Goal: Information Seeking & Learning: Learn about a topic

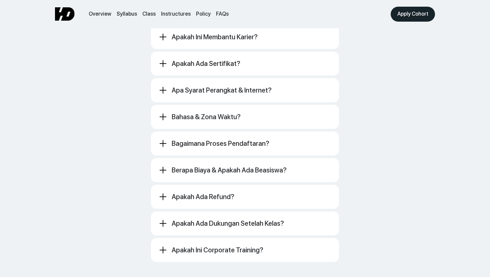
scroll to position [3881, 0]
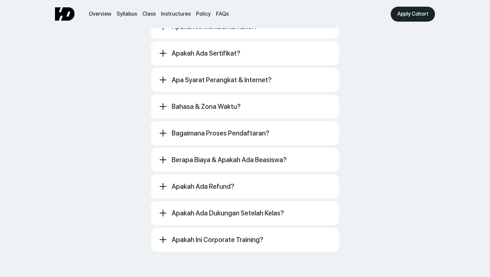
click at [240, 103] on div "Bahasa & zona waktu? Bahasa Indonesia. Jadwal WIB; rekaman membantu peserta di …" at bounding box center [245, 107] width 188 height 24
click at [242, 103] on div "Bahasa & zona waktu?" at bounding box center [245, 107] width 172 height 8
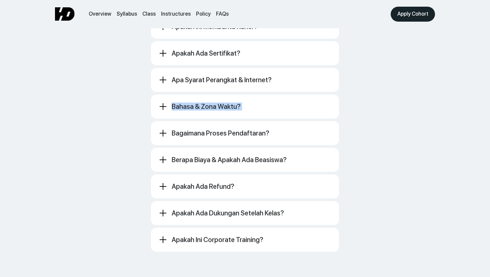
click at [242, 103] on div "Bahasa & zona waktu?" at bounding box center [245, 107] width 172 height 8
click at [261, 103] on div "Bahasa & zona waktu?" at bounding box center [245, 107] width 172 height 8
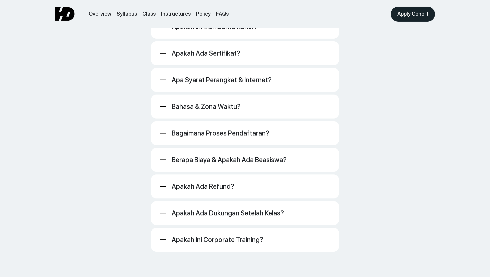
click at [261, 103] on div "Bahasa & zona waktu?" at bounding box center [245, 107] width 172 height 8
click at [259, 103] on div "Bahasa & zona waktu?" at bounding box center [245, 107] width 172 height 8
click at [257, 95] on div "Bahasa & zona waktu? Bahasa Indonesia. Jadwal WIB; rekaman membantu peserta di …" at bounding box center [245, 107] width 188 height 24
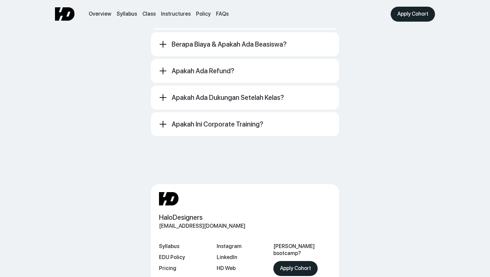
scroll to position [3969, 0]
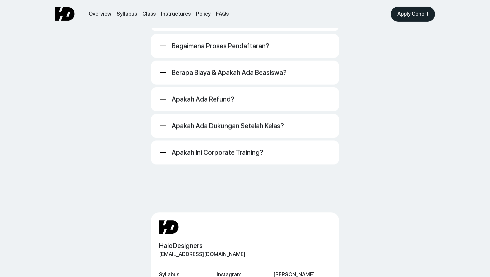
click at [268, 147] on div "Apakah ini corporate training? [GEOGRAPHIC_DATA]. Ini kelas komunitas untuk pem…" at bounding box center [245, 153] width 188 height 24
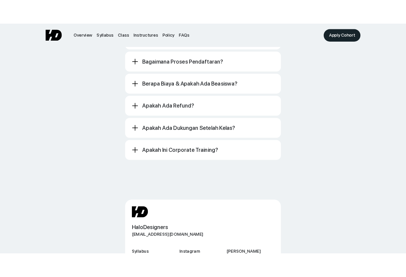
scroll to position [3989, 0]
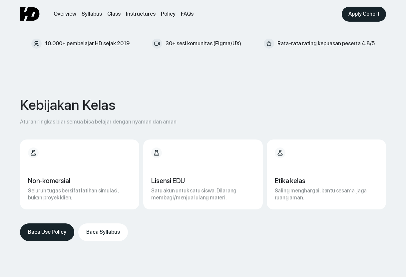
scroll to position [3393, 0]
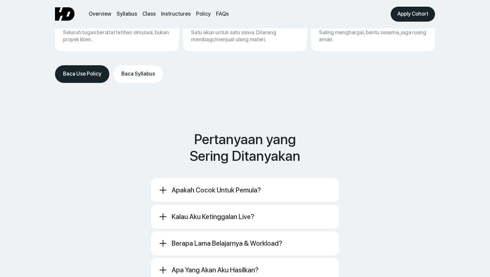
scroll to position [3695, 0]
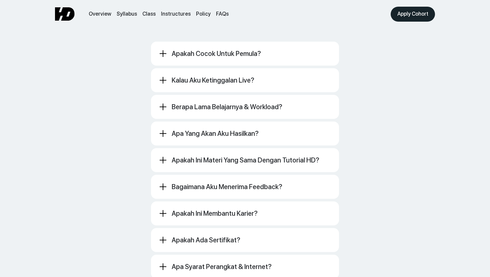
click at [210, 133] on div "Apakah cocok untuk pemula? Cocok untuk pemula–menengah yang sudah pernah buka F…" at bounding box center [245, 240] width 188 height 397
click at [213, 130] on div "Apa yang akan aku hasilkan?" at bounding box center [215, 134] width 87 height 8
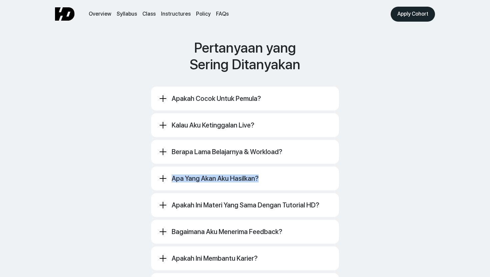
scroll to position [3605, 0]
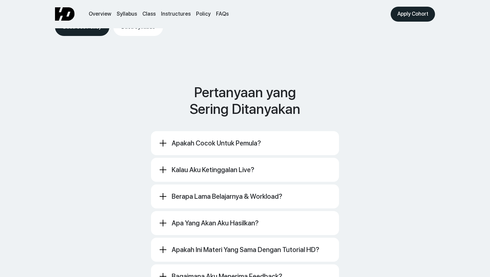
click at [210, 139] on div "Apakah cocok untuk pemula?" at bounding box center [216, 143] width 89 height 8
click at [210, 166] on div "Kalau aku ketinggalan live?" at bounding box center [213, 170] width 83 height 8
click at [208, 193] on div "Berapa lama belajarnya & workload?" at bounding box center [227, 197] width 111 height 8
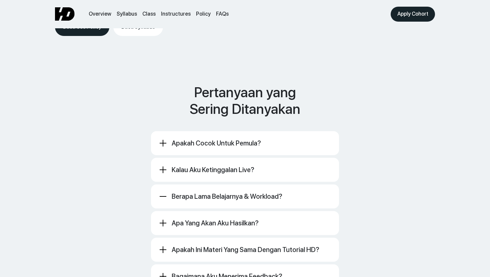
click at [208, 193] on div "Berapa lama belajarnya & workload?" at bounding box center [227, 197] width 111 height 8
click at [207, 219] on div "Apa yang akan aku hasilkan?" at bounding box center [215, 223] width 87 height 8
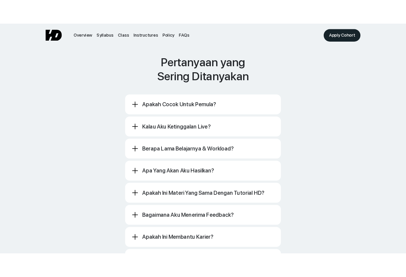
scroll to position [3672, 0]
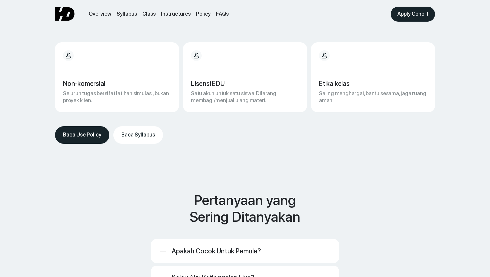
scroll to position [3685, 0]
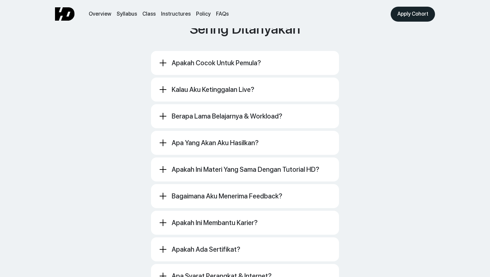
click at [271, 139] on div "Apa yang akan aku hasilkan?" at bounding box center [245, 143] width 172 height 8
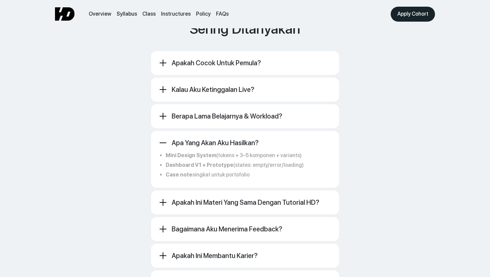
click at [271, 139] on div "Apa yang akan aku hasilkan?" at bounding box center [245, 143] width 172 height 8
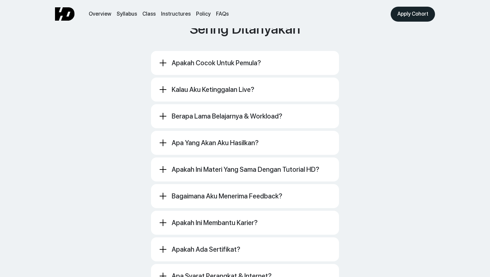
click at [271, 139] on div "Apa yang akan aku hasilkan?" at bounding box center [245, 143] width 172 height 8
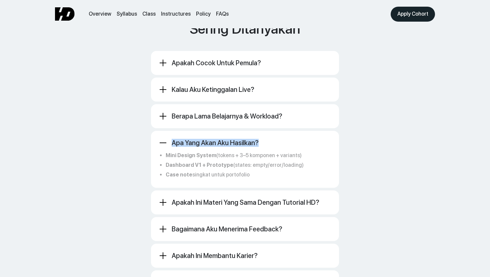
click at [271, 139] on div "Apa yang akan aku hasilkan?" at bounding box center [245, 143] width 172 height 8
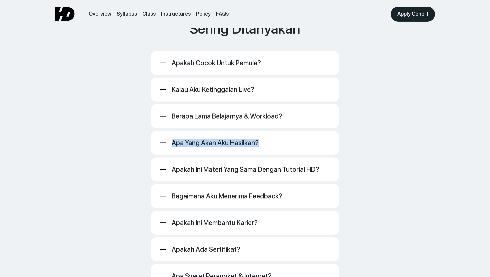
click at [271, 139] on div "Apa yang akan aku hasilkan?" at bounding box center [245, 143] width 172 height 8
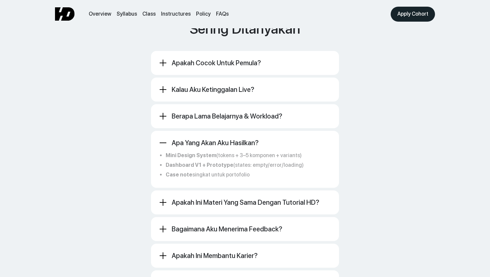
click at [271, 139] on div "Apa yang akan aku hasilkan?" at bounding box center [245, 143] width 172 height 8
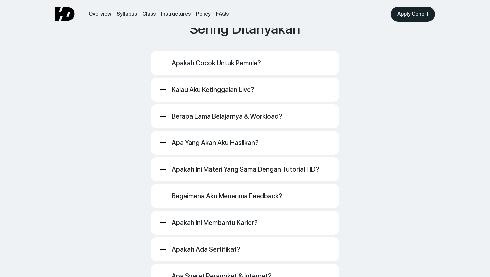
click at [273, 112] on div "Berapa lama belajarnya & workload?" at bounding box center [227, 116] width 111 height 8
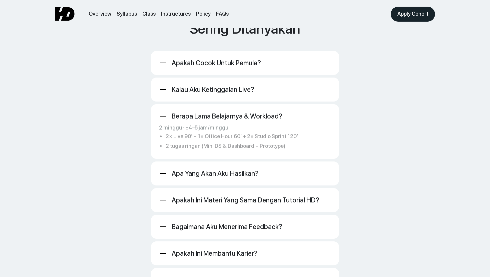
click at [273, 112] on div "Berapa lama belajarnya & workload?" at bounding box center [227, 116] width 111 height 8
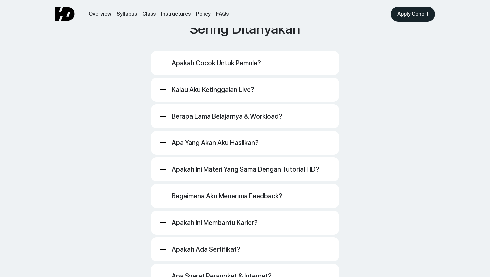
click at [251, 169] on div "Apakah cocok untuk pemula? Cocok untuk pemula–menengah yang sudah pernah buka F…" at bounding box center [245, 249] width 188 height 397
click at [250, 211] on div "Apakah ini membantu karier? Kami tidak menjanjikan kerja. Tapi kamu pulang deng…" at bounding box center [245, 223] width 188 height 24
click at [250, 188] on div "Bagaimana aku menerima feedback? Office Hour (Q&A + review cepat) Komentar tert…" at bounding box center [245, 196] width 188 height 24
click at [250, 166] on div "Apakah ini materi yang sama dengan tutorial HD?" at bounding box center [246, 170] width 148 height 8
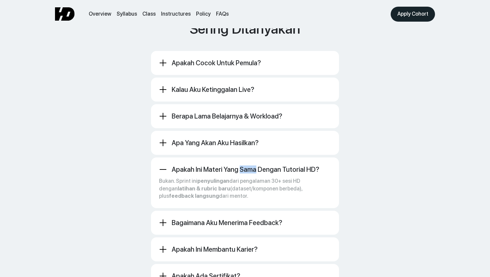
click at [250, 166] on div "Apakah ini materi yang sama dengan tutorial HD?" at bounding box center [246, 170] width 148 height 8
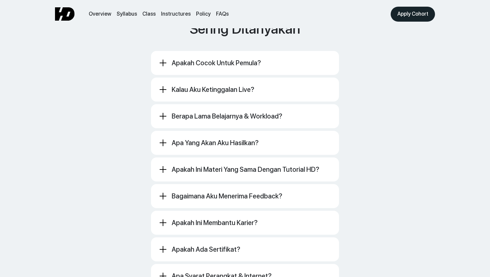
click at [240, 193] on div "Bagaimana aku menerima feedback? Office Hour (Q&A + review cepat) Komentar tert…" at bounding box center [245, 196] width 188 height 24
click at [240, 190] on div "Bagaimana aku menerima feedback? Office Hour (Q&A + review cepat) Komentar tert…" at bounding box center [245, 196] width 188 height 24
click at [240, 219] on div "Apakah ini membantu karier?" at bounding box center [215, 223] width 86 height 8
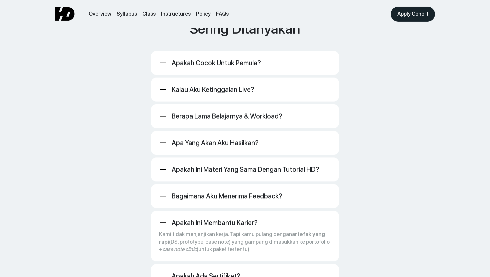
click at [240, 219] on div "Apakah ini membantu karier?" at bounding box center [215, 223] width 86 height 8
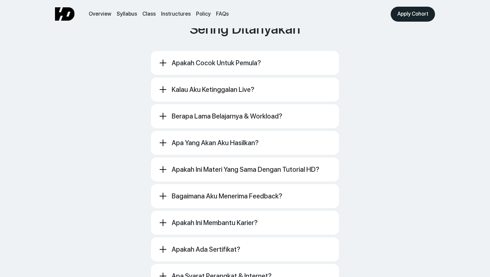
click at [240, 188] on div "Bagaimana aku menerima feedback? Office Hour (Q&A + review cepat) Komentar tert…" at bounding box center [245, 196] width 188 height 24
click at [240, 192] on div "Bagaimana aku menerima feedback?" at bounding box center [227, 196] width 111 height 8
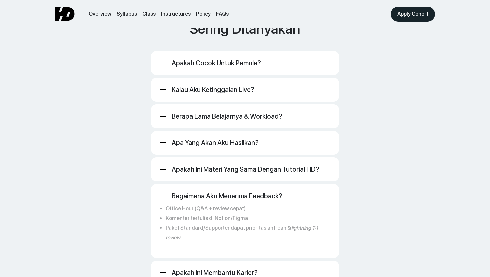
click at [235, 200] on div "Office Hour (Q&A + review cepat) Komentar tertulis di Notion/Figma Paket Standa…" at bounding box center [245, 225] width 172 height 50
click at [236, 192] on div "Bagaimana aku menerima feedback?" at bounding box center [227, 196] width 111 height 8
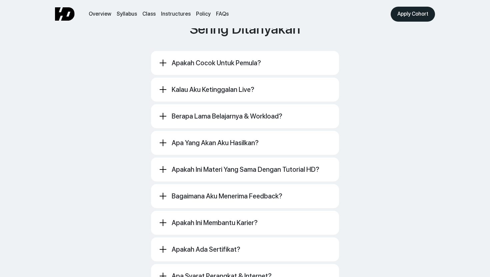
click at [236, 192] on div "Bagaimana aku menerima feedback?" at bounding box center [227, 196] width 111 height 8
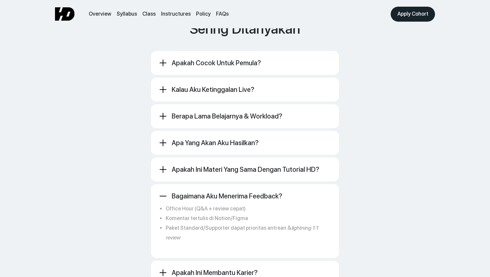
click at [236, 192] on div "Bagaimana aku menerima feedback?" at bounding box center [227, 196] width 111 height 8
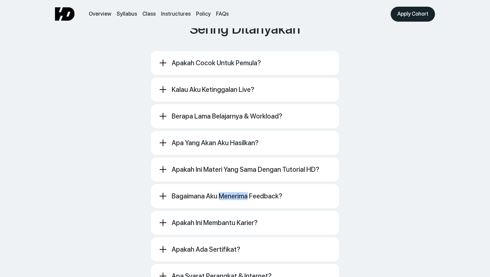
click at [236, 192] on div "Bagaimana aku menerima feedback?" at bounding box center [227, 196] width 111 height 8
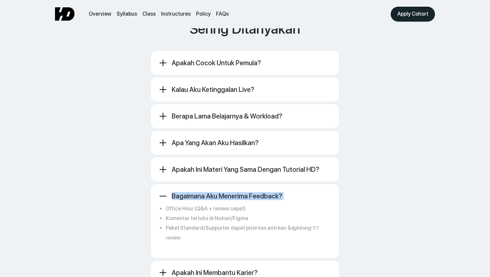
click at [236, 192] on div "Bagaimana aku menerima feedback?" at bounding box center [227, 196] width 111 height 8
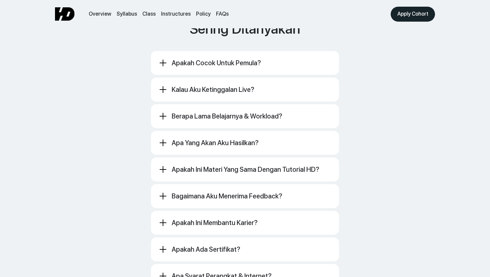
click at [168, 192] on div "Bagaimana aku menerima feedback?" at bounding box center [245, 196] width 172 height 8
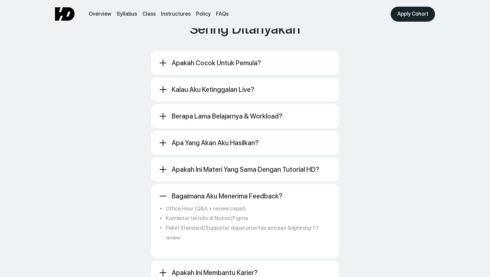
click at [168, 192] on div "Bagaimana aku menerima feedback?" at bounding box center [245, 196] width 172 height 8
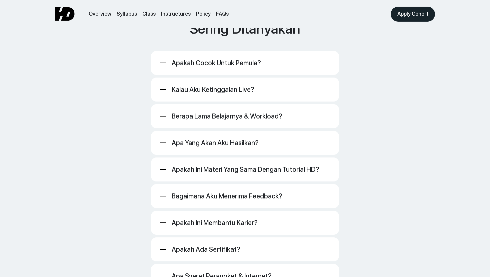
click at [168, 190] on div "Bagaimana aku menerima feedback? Office Hour (Q&A + review cepat) Komentar tert…" at bounding box center [245, 196] width 188 height 24
click at [168, 191] on div "Bagaimana aku menerima feedback? Office Hour (Q&A + review cepat) Komentar tert…" at bounding box center [245, 196] width 188 height 24
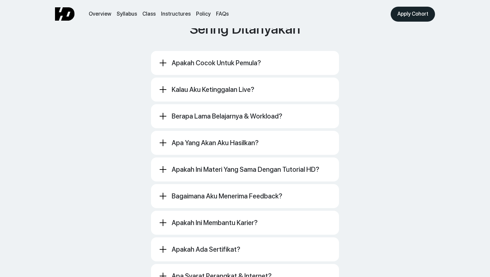
click at [168, 191] on div "Bagaimana aku menerima feedback? Office Hour (Q&A + review cepat) Komentar tert…" at bounding box center [245, 196] width 188 height 24
click at [172, 191] on div "Bagaimana aku menerima feedback? Office Hour (Q&A + review cepat) Komentar tert…" at bounding box center [245, 196] width 188 height 24
click at [154, 191] on div "Bagaimana aku menerima feedback? Office Hour (Q&A + review cepat) Komentar tert…" at bounding box center [245, 196] width 188 height 24
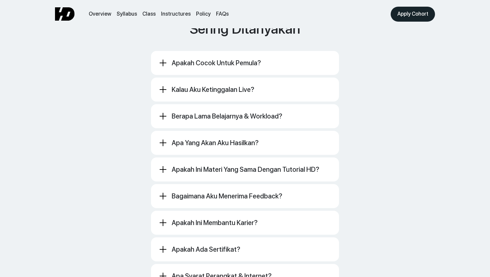
click at [154, 191] on div "Bagaimana aku menerima feedback? Office Hour (Q&A + review cepat) Komentar tert…" at bounding box center [245, 196] width 188 height 24
click at [154, 184] on div "Bagaimana aku menerima feedback? Office Hour (Q&A + review cepat) Komentar tert…" at bounding box center [245, 196] width 188 height 24
click at [171, 184] on div "Bagaimana aku menerima feedback? Office Hour (Q&A + review cepat) Komentar tert…" at bounding box center [245, 196] width 188 height 24
click at [188, 184] on div "Bagaimana aku menerima feedback? Office Hour (Q&A + review cepat) Komentar tert…" at bounding box center [245, 196] width 188 height 24
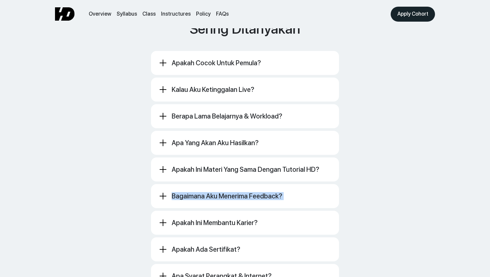
click at [188, 184] on div "Bagaimana aku menerima feedback? Office Hour (Q&A + review cepat) Komentar tert…" at bounding box center [245, 196] width 188 height 24
click at [225, 184] on div "Bagaimana aku menerima feedback? Office Hour (Q&A + review cepat) Komentar tert…" at bounding box center [245, 196] width 188 height 24
click at [226, 192] on div "Bagaimana aku menerima feedback?" at bounding box center [227, 196] width 111 height 8
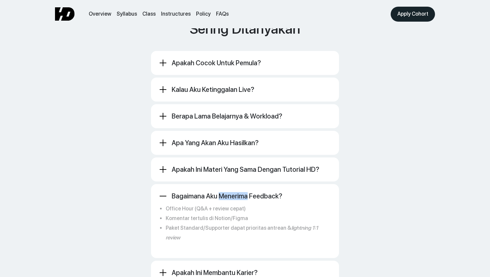
click at [226, 192] on div "Bagaimana aku menerima feedback?" at bounding box center [227, 196] width 111 height 8
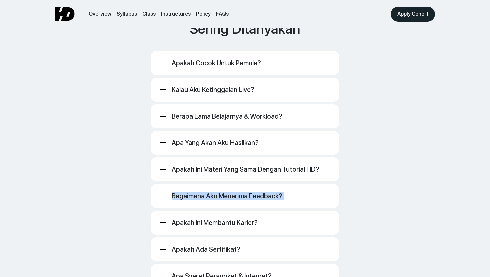
click at [226, 192] on div "Bagaimana aku menerima feedback?" at bounding box center [227, 196] width 111 height 8
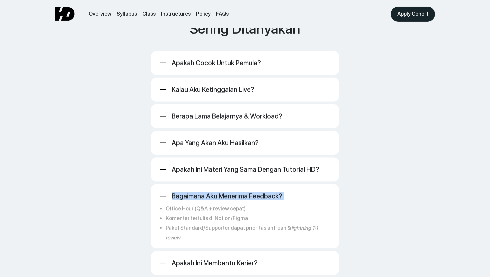
click at [226, 192] on div "Bagaimana aku menerima feedback?" at bounding box center [227, 196] width 111 height 8
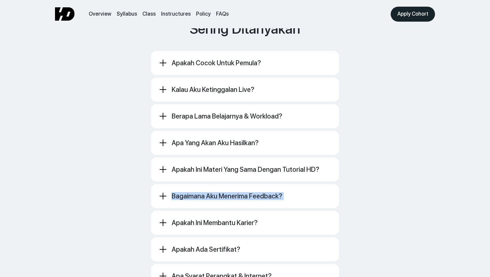
click at [226, 192] on div "Bagaimana aku menerima feedback?" at bounding box center [227, 196] width 111 height 8
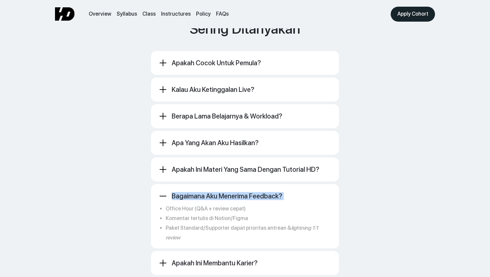
click at [226, 192] on div "Bagaimana aku menerima feedback?" at bounding box center [227, 196] width 111 height 8
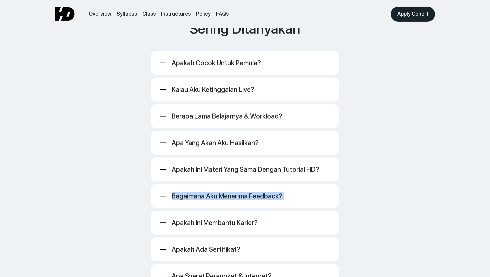
click at [226, 192] on div "Bagaimana aku menerima feedback?" at bounding box center [227, 196] width 111 height 8
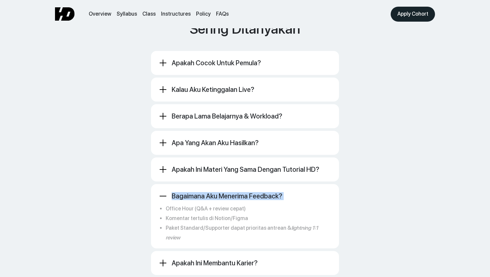
click at [226, 192] on div "Bagaimana aku menerima feedback?" at bounding box center [227, 196] width 111 height 8
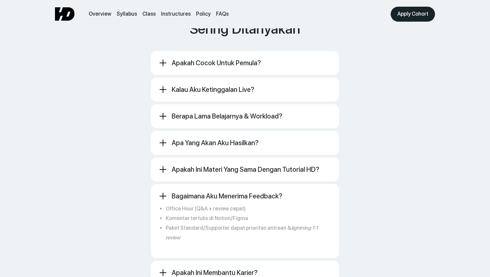
click at [188, 166] on div "Apakah ini materi yang sama dengan tutorial HD?" at bounding box center [246, 170] width 148 height 8
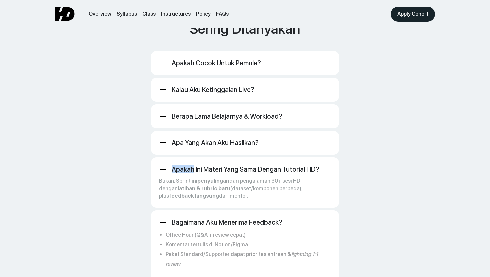
click at [188, 166] on div "Apakah ini materi yang sama dengan tutorial HD?" at bounding box center [246, 170] width 148 height 8
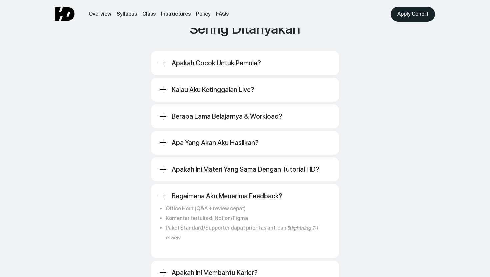
click at [164, 158] on div "Apakah ini materi yang sama dengan tutorial HD? Bukan. Sprint ini penyulingan d…" at bounding box center [245, 170] width 188 height 24
click at [165, 158] on div "Apakah ini materi yang sama dengan tutorial HD? Bukan. Sprint ini penyulingan d…" at bounding box center [245, 170] width 188 height 24
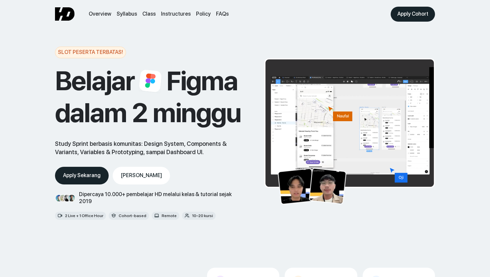
scroll to position [2959, 0]
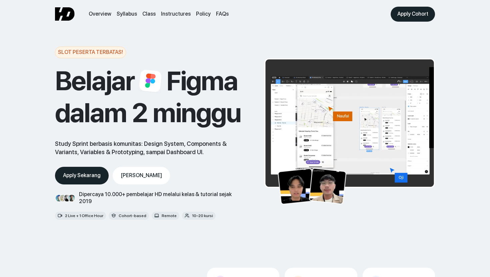
scroll to position [2959, 0]
